Goal: Find specific page/section: Find specific page/section

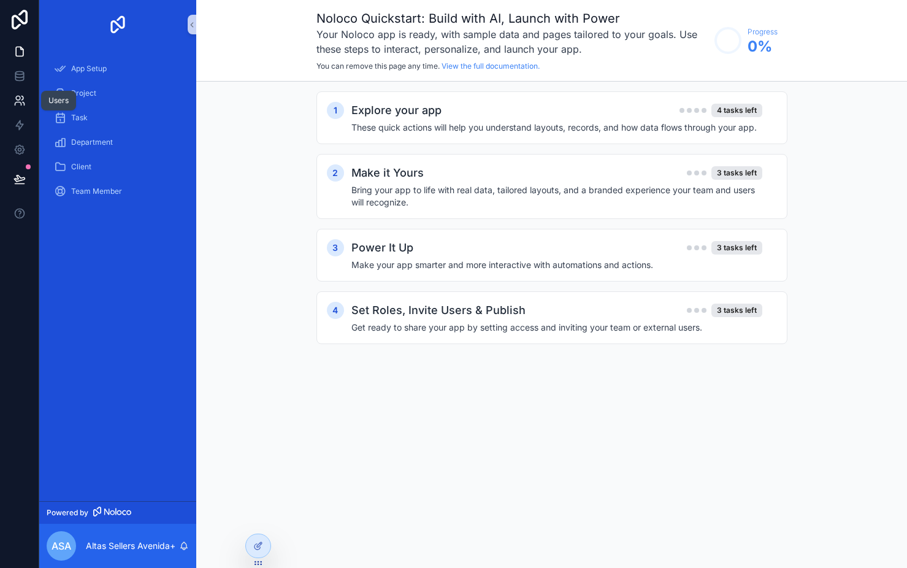
click at [18, 101] on icon at bounding box center [19, 100] width 12 height 12
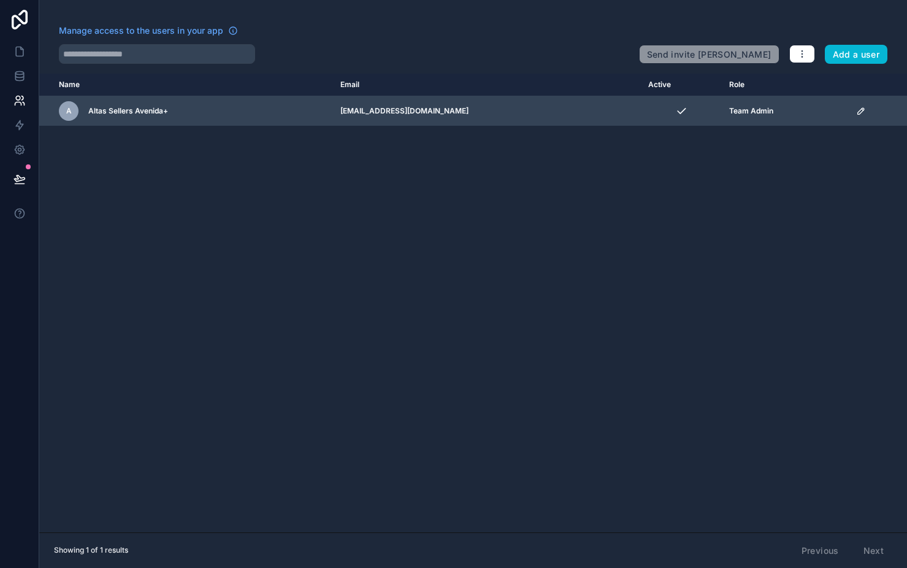
click at [193, 109] on div "A Altas Sellers Avenida+" at bounding box center [192, 111] width 267 height 20
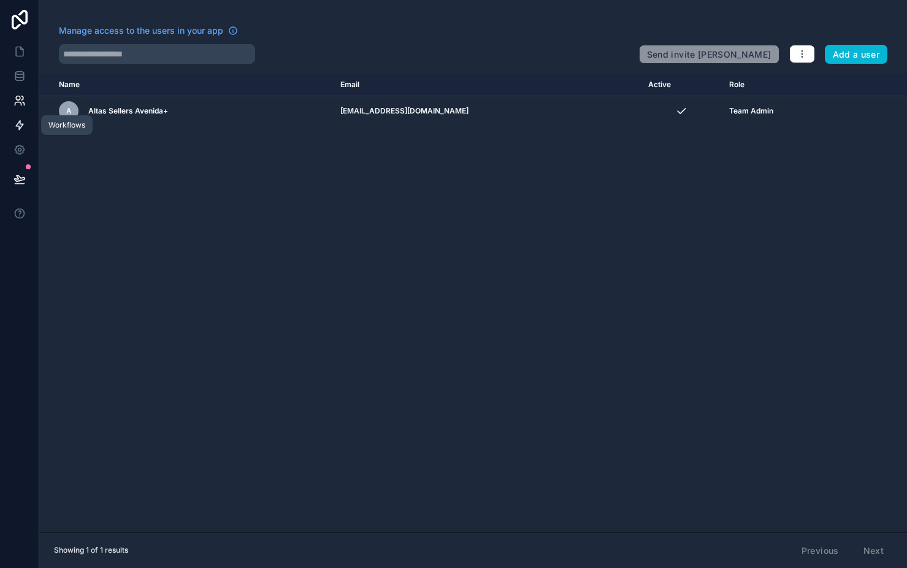
click at [13, 125] on icon at bounding box center [19, 125] width 12 height 12
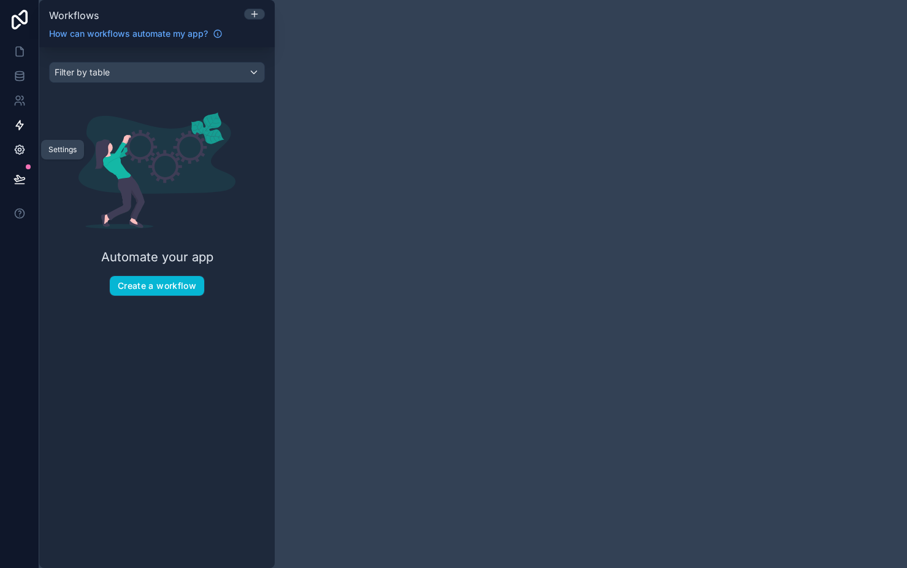
click at [24, 141] on link at bounding box center [19, 149] width 39 height 25
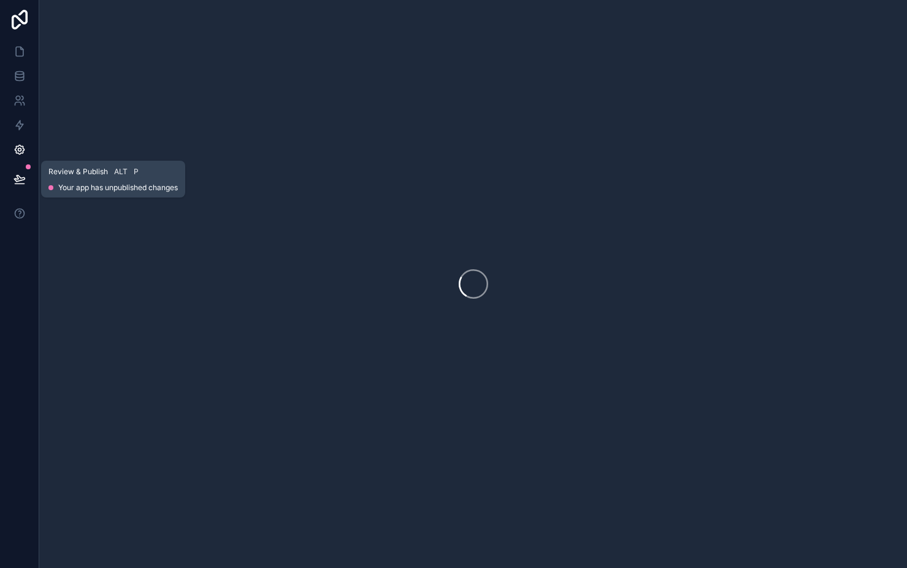
click at [28, 179] on button at bounding box center [19, 179] width 27 height 34
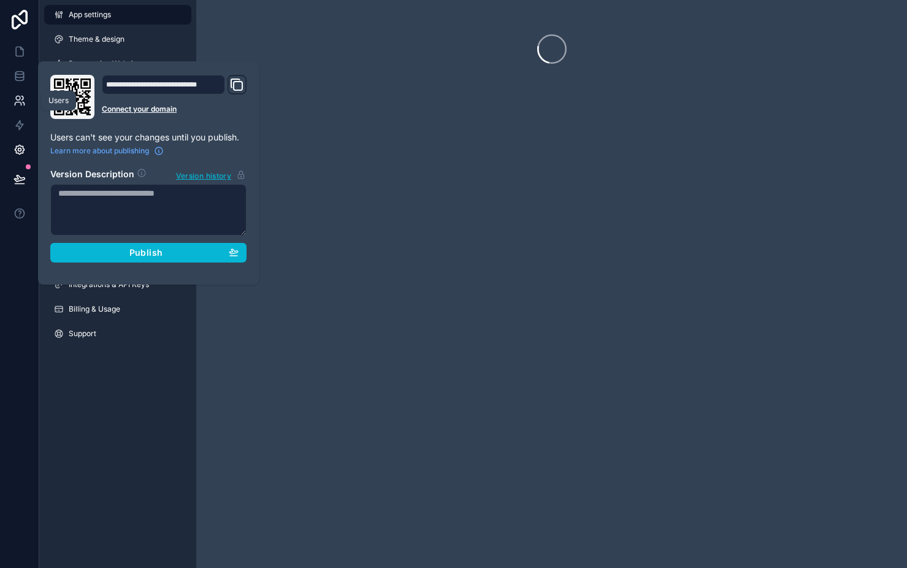
drag, startPoint x: 18, startPoint y: 90, endPoint x: 18, endPoint y: 72, distance: 17.8
click at [18, 90] on link at bounding box center [19, 100] width 39 height 25
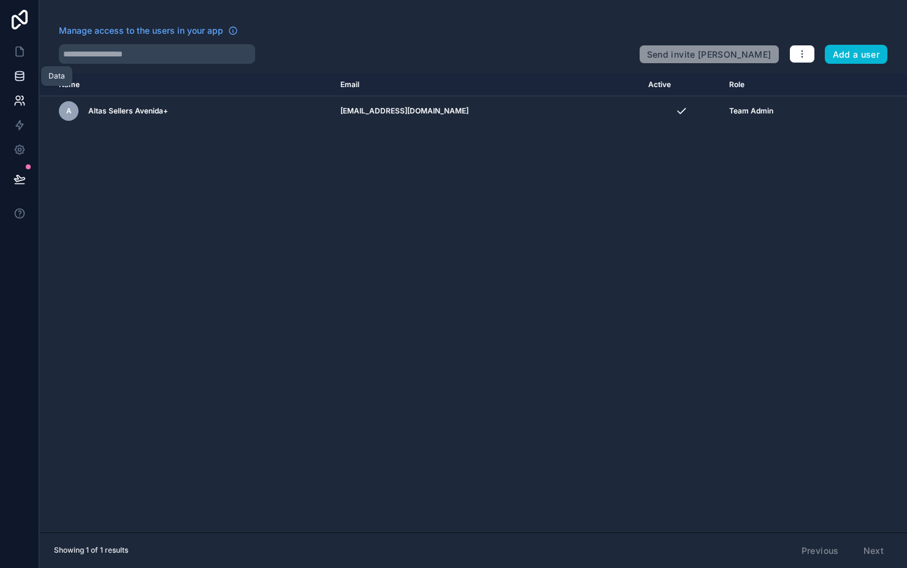
click at [18, 69] on link at bounding box center [19, 76] width 39 height 25
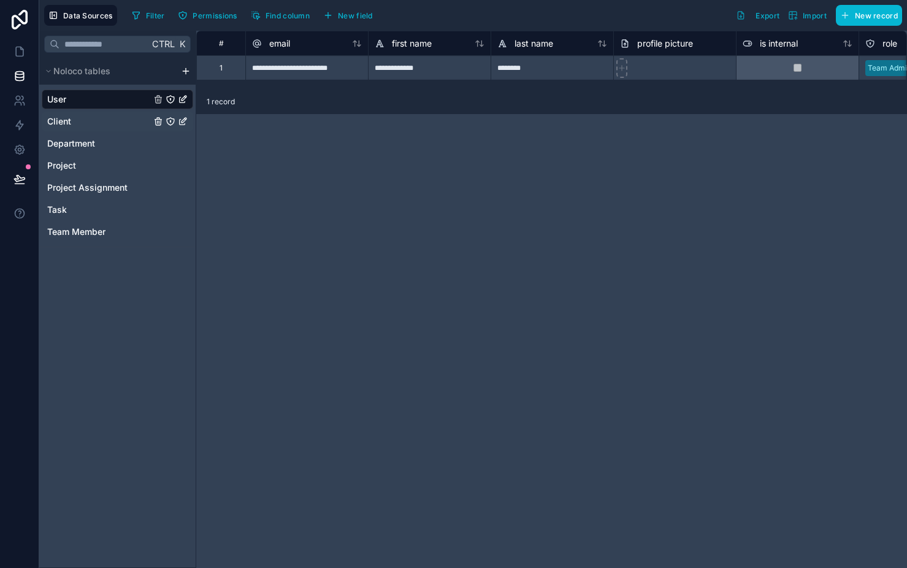
click at [95, 119] on div "Client" at bounding box center [118, 122] width 152 height 20
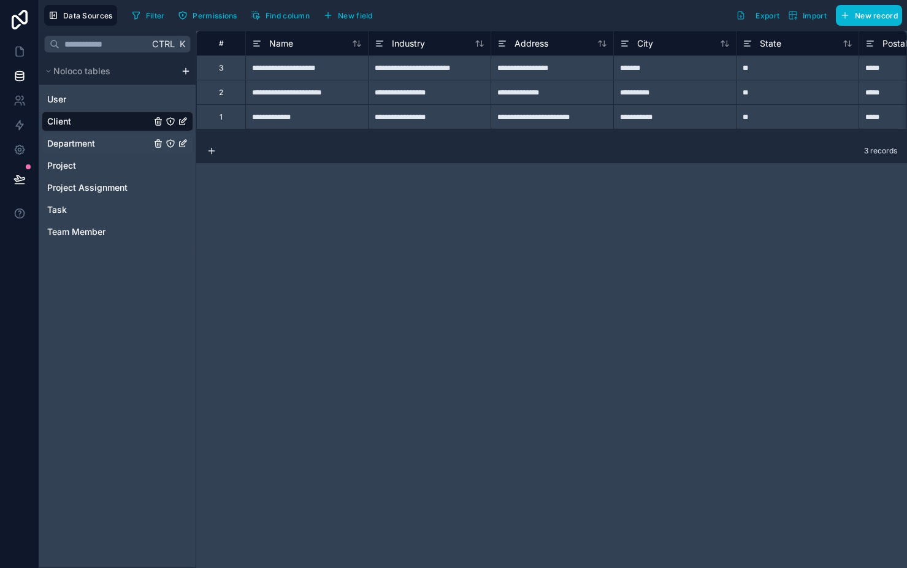
click at [86, 139] on span "Department" at bounding box center [71, 143] width 48 height 12
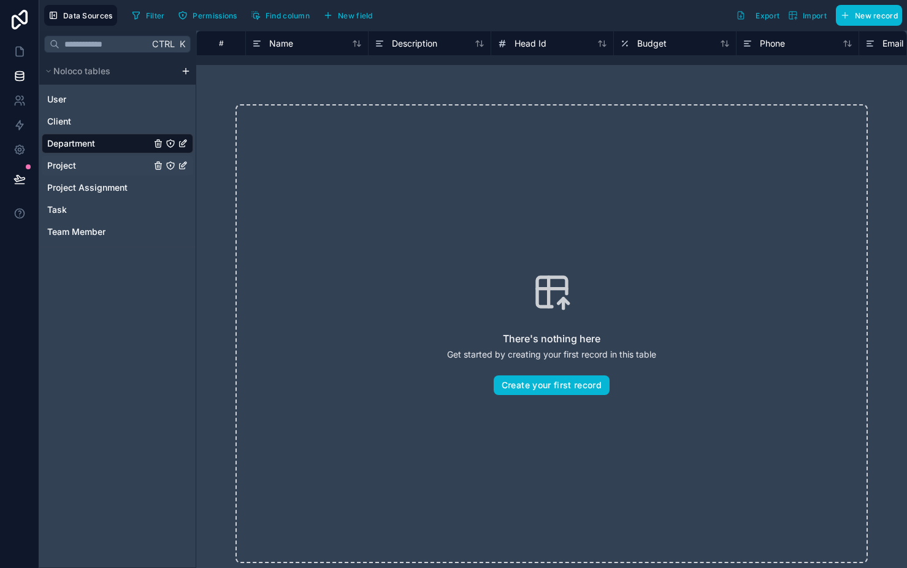
click at [86, 161] on div "Project" at bounding box center [118, 166] width 152 height 20
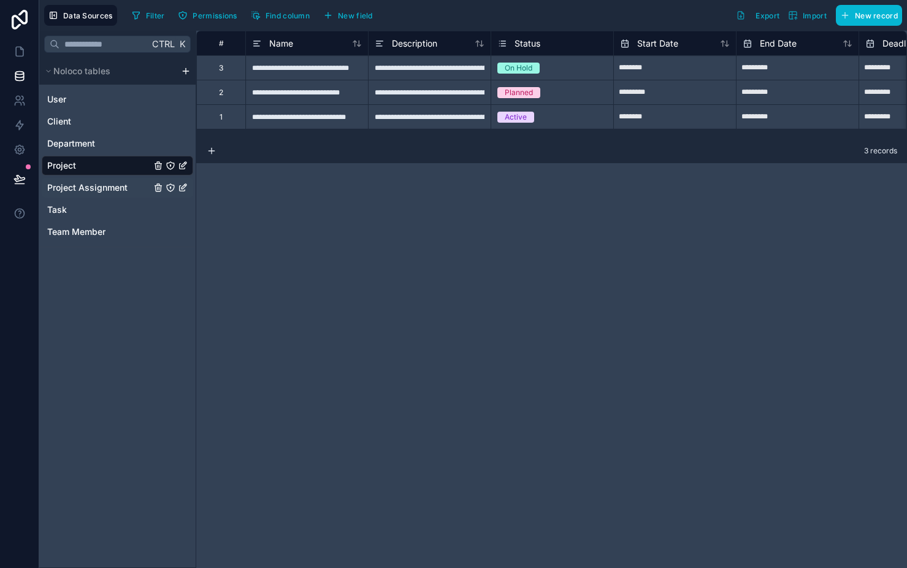
click at [90, 183] on span "Project Assignment" at bounding box center [87, 188] width 80 height 12
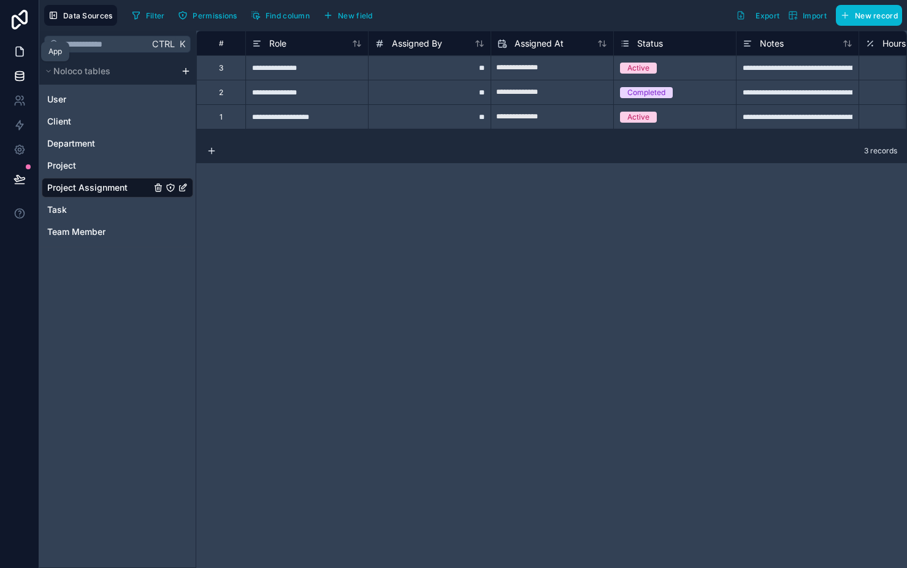
click at [21, 50] on icon at bounding box center [19, 51] width 12 height 12
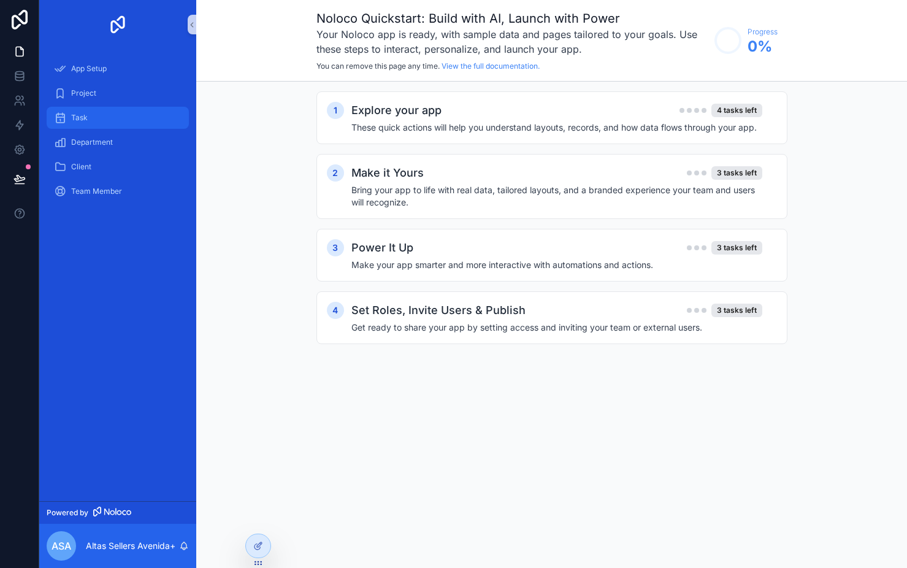
click at [95, 126] on div "Task" at bounding box center [118, 118] width 128 height 20
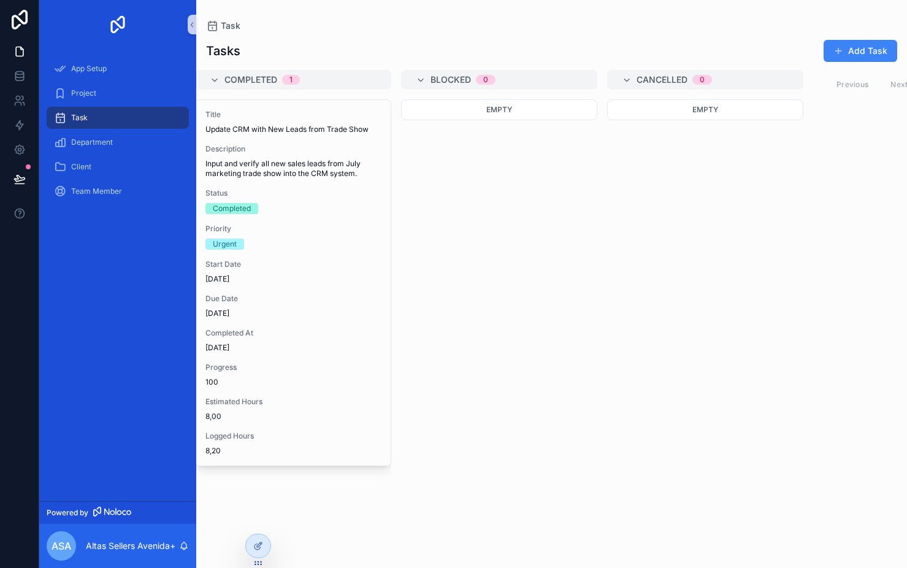
scroll to position [0, 457]
